Goal: Task Accomplishment & Management: Manage account settings

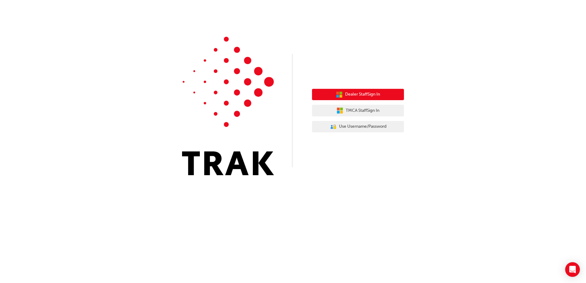
click at [362, 97] on span "Dealer Staff Sign In" at bounding box center [362, 94] width 35 height 7
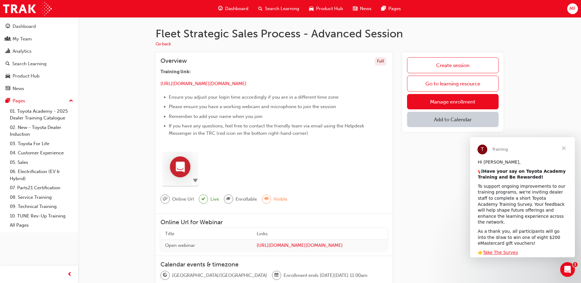
click at [563, 148] on span "Close" at bounding box center [564, 148] width 22 height 22
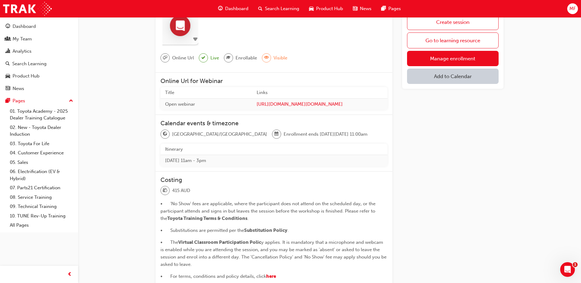
scroll to position [121, 0]
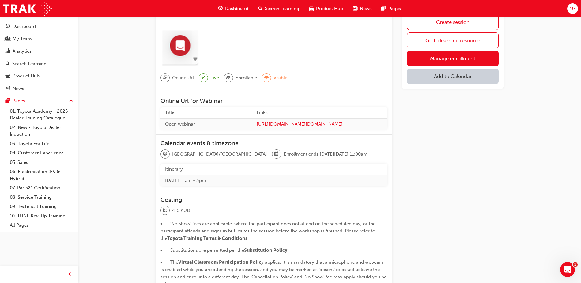
click at [572, 13] on div "MF" at bounding box center [572, 8] width 11 height 11
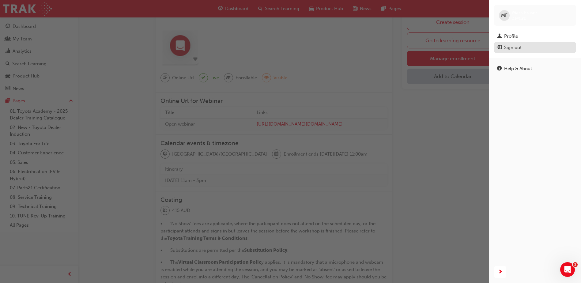
click at [528, 48] on div "Sign out" at bounding box center [535, 48] width 76 height 8
